Goal: Transaction & Acquisition: Purchase product/service

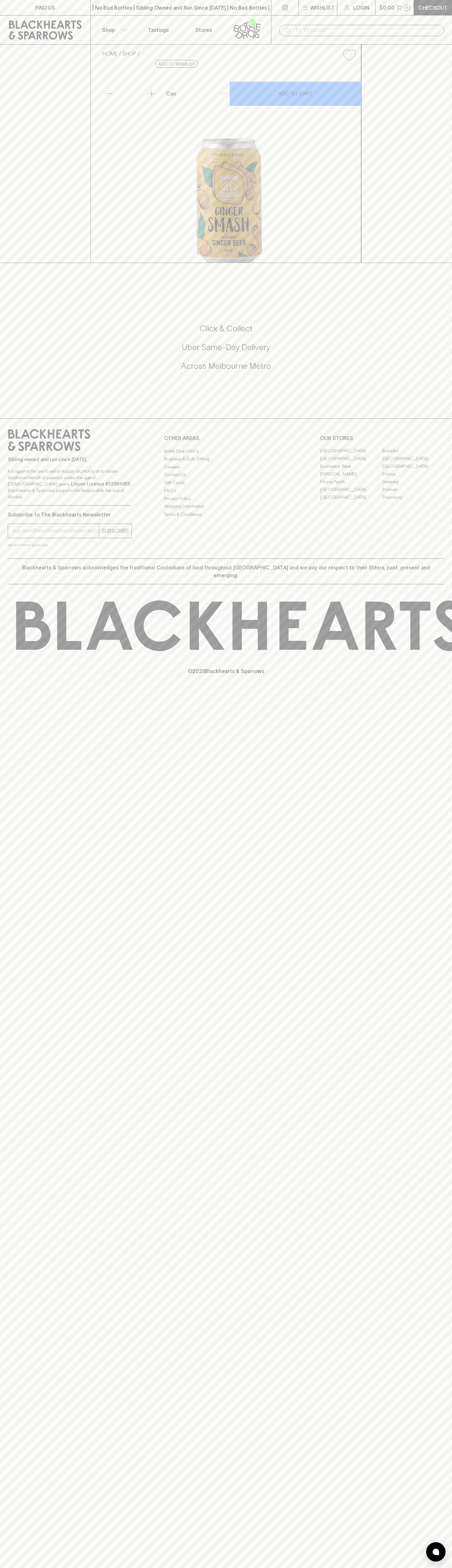
click at [446, 0] on link "Checkout" at bounding box center [433, 7] width 38 height 15
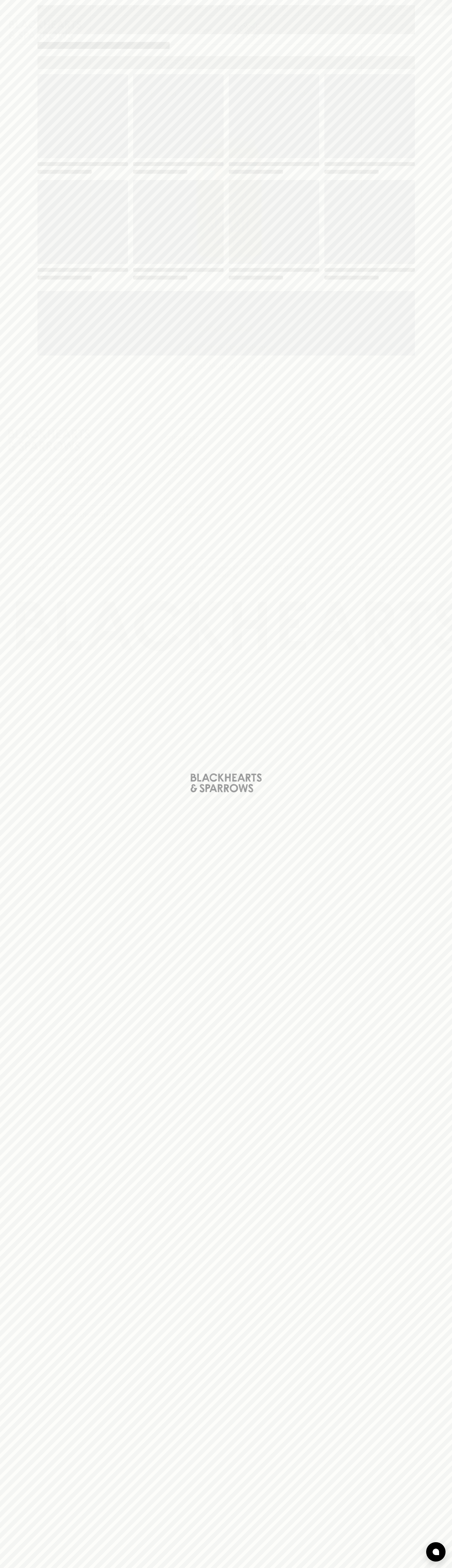
click at [435, 832] on div "Loading" at bounding box center [226, 784] width 452 height 1568
click at [8, 1567] on html "FIND US | No Bad Bottles | Sibling Owned and Run Since 2006 | No Bad Bottles | …" at bounding box center [226, 784] width 452 height 1568
click at [2, 1442] on div "Loading" at bounding box center [226, 784] width 452 height 1568
